Goal: Find specific page/section

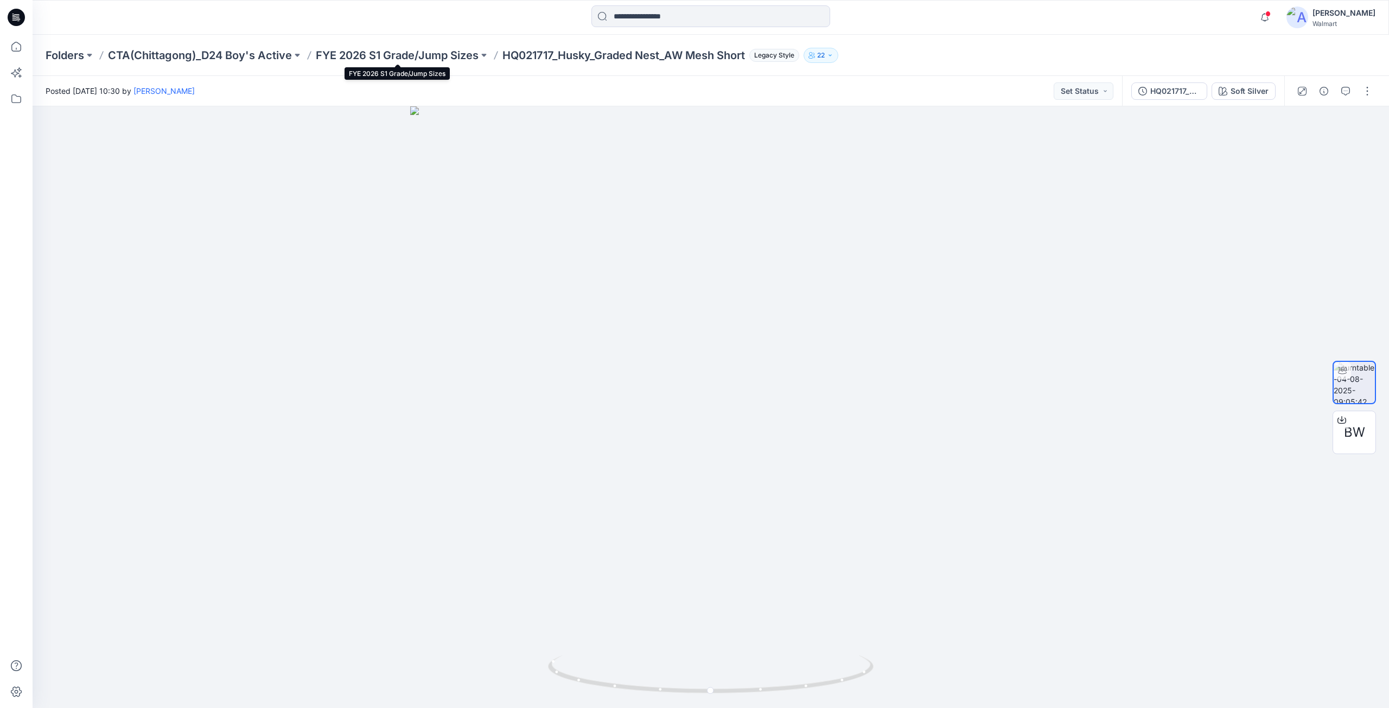
click at [347, 56] on p "FYE 2026 S1 Grade/Jump Sizes" at bounding box center [397, 55] width 163 height 15
